Goal: Navigation & Orientation: Find specific page/section

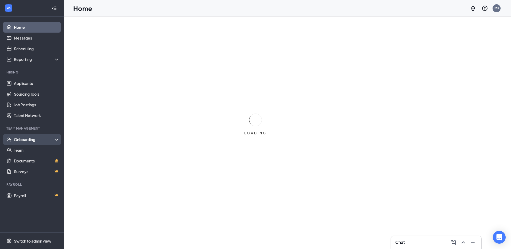
click at [36, 137] on div "Onboarding" at bounding box center [32, 139] width 64 height 11
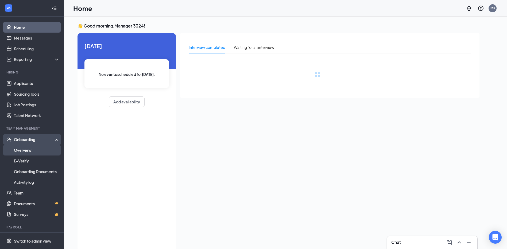
click at [36, 154] on link "Overview" at bounding box center [37, 150] width 46 height 11
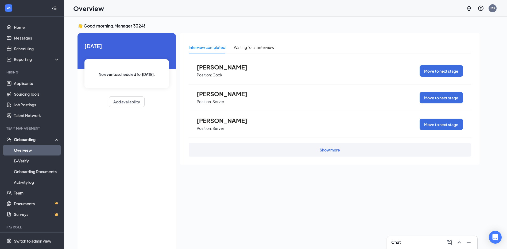
click at [25, 150] on link "Overview" at bounding box center [37, 150] width 46 height 11
click at [46, 151] on link "Overview" at bounding box center [37, 150] width 46 height 11
click at [33, 140] on div "Onboarding" at bounding box center [34, 139] width 41 height 5
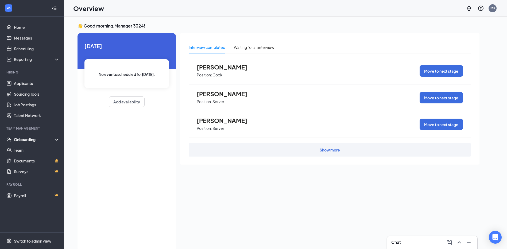
click at [32, 140] on div "Onboarding" at bounding box center [34, 139] width 41 height 5
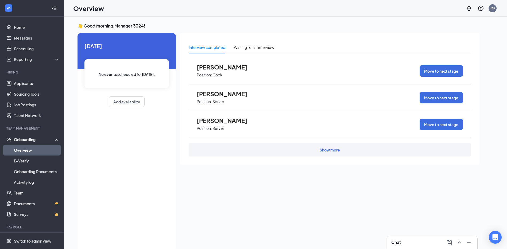
click at [30, 149] on link "Overview" at bounding box center [37, 150] width 46 height 11
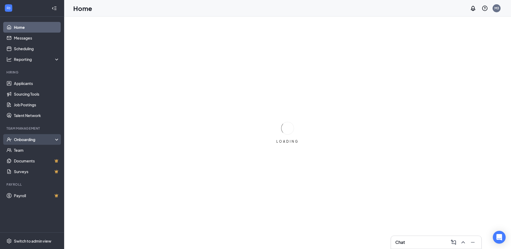
click at [34, 138] on div "Onboarding" at bounding box center [34, 139] width 41 height 5
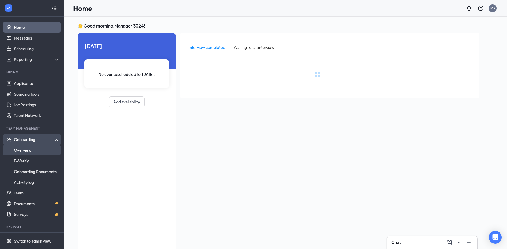
click at [28, 152] on link "Overview" at bounding box center [37, 150] width 46 height 11
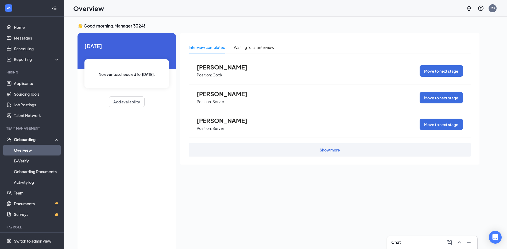
click at [28, 152] on link "Overview" at bounding box center [37, 150] width 46 height 11
click at [35, 139] on div "Onboarding" at bounding box center [34, 139] width 41 height 5
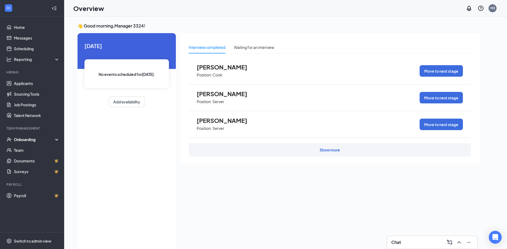
click at [57, 139] on div "Onboarding" at bounding box center [32, 139] width 64 height 11
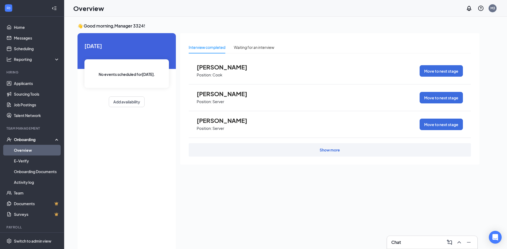
click at [14, 149] on link "Overview" at bounding box center [37, 150] width 46 height 11
click at [44, 150] on link "Overview" at bounding box center [37, 150] width 46 height 11
click at [34, 176] on link "Onboarding Documents" at bounding box center [37, 171] width 46 height 11
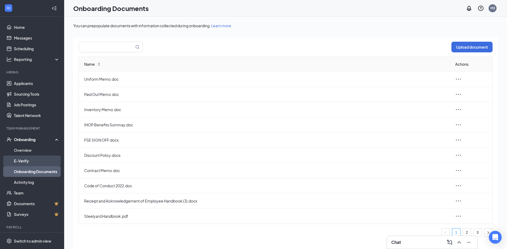
click at [27, 162] on link "E-Verify" at bounding box center [37, 160] width 46 height 11
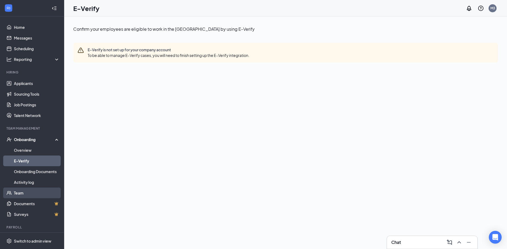
click at [26, 190] on link "Team" at bounding box center [37, 192] width 46 height 11
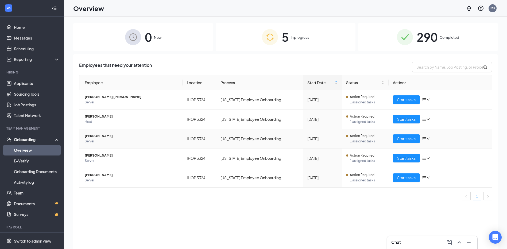
click at [103, 136] on span "Amber Chaney" at bounding box center [131, 135] width 93 height 5
